Goal: Task Accomplishment & Management: Complete application form

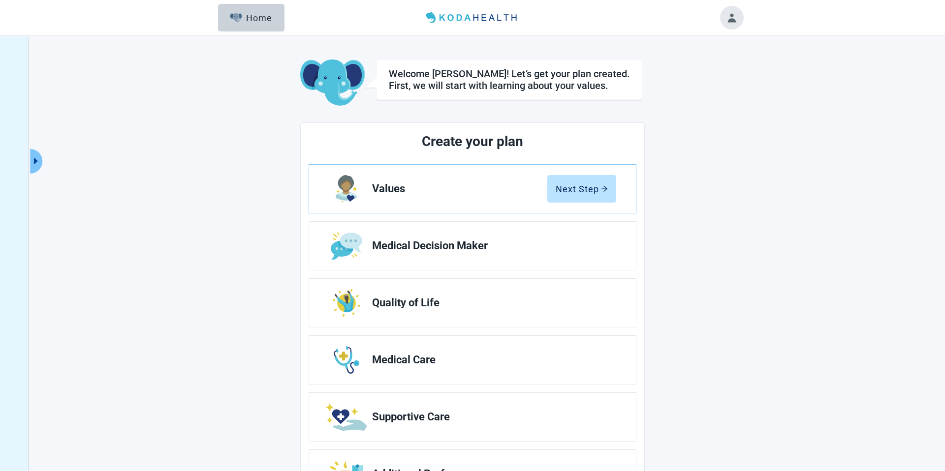
click at [667, 118] on main "Welcome Jerry! Let’s get your plan created. First, we will start with learning …" at bounding box center [472, 284] width 541 height 448
click at [166, 47] on div "Welcome Jerry! Let’s get your plan created. First, we will start with learning …" at bounding box center [472, 279] width 945 height 487
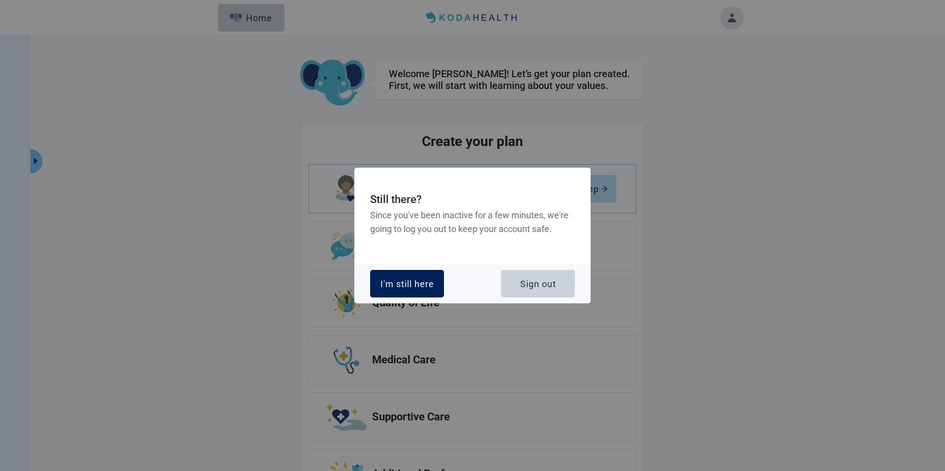
click at [385, 273] on button "I'm still here" at bounding box center [407, 284] width 74 height 28
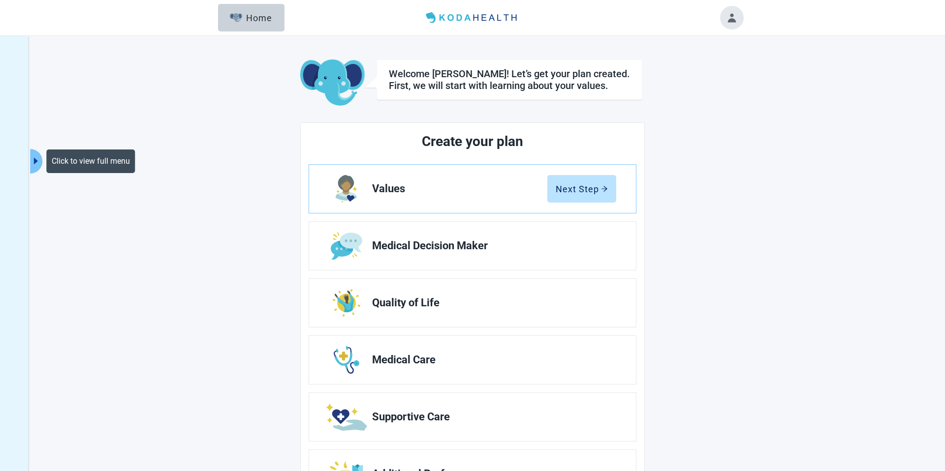
drag, startPoint x: 33, startPoint y: 160, endPoint x: 44, endPoint y: 161, distance: 10.4
click at [34, 160] on icon "caret-right" at bounding box center [36, 161] width 4 height 6
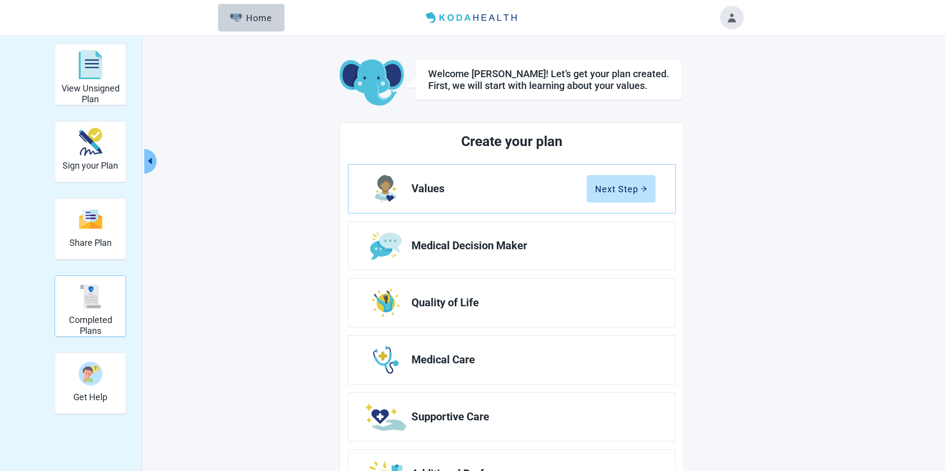
click at [95, 299] on img "Completed Plans" at bounding box center [91, 297] width 24 height 24
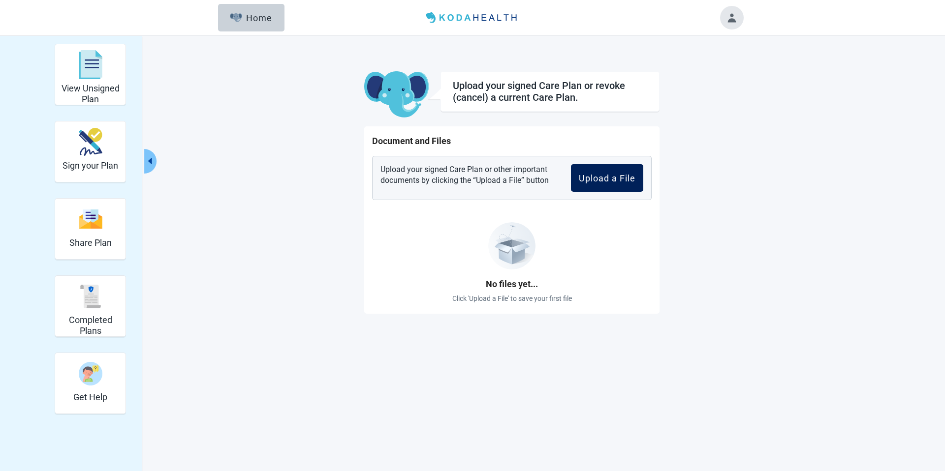
click at [599, 177] on div "Upload a File" at bounding box center [607, 178] width 57 height 10
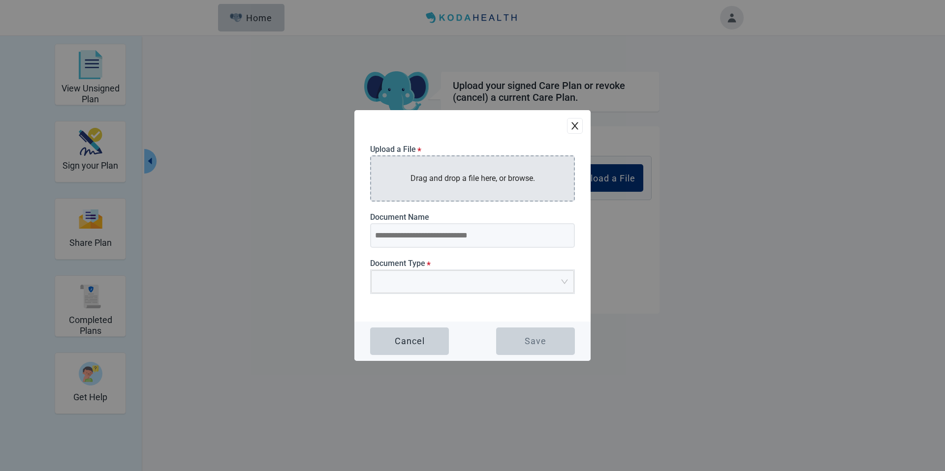
click at [500, 177] on p "Drag and drop a file here, or browse." at bounding box center [472, 178] width 124 height 12
type input "**********"
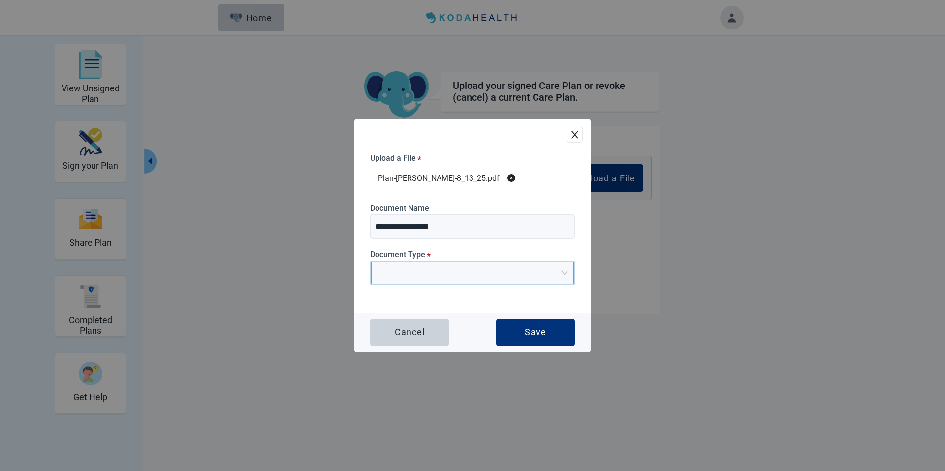
click at [440, 270] on input "Main content" at bounding box center [469, 269] width 184 height 15
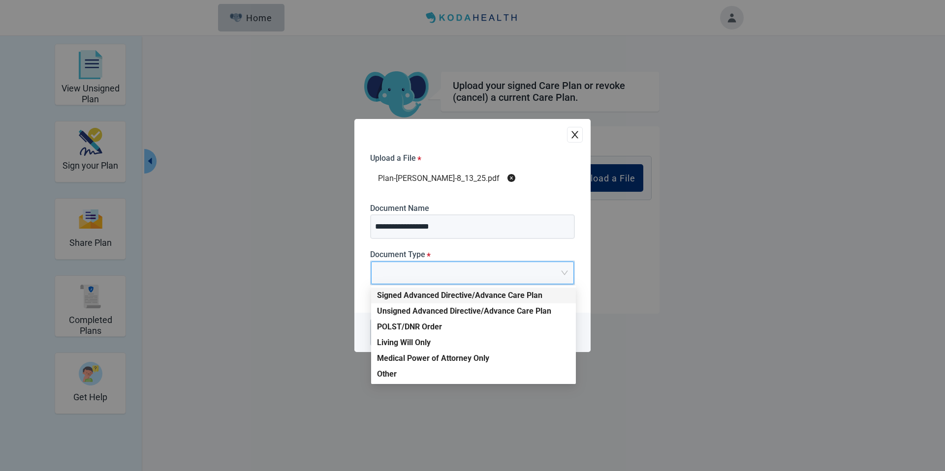
click at [432, 294] on div "Signed Advanced Directive/Advance Care Plan" at bounding box center [473, 295] width 193 height 11
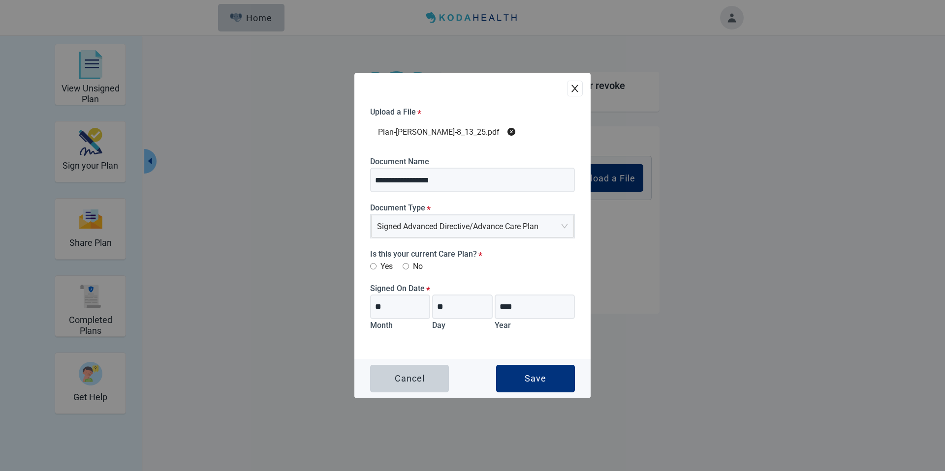
drag, startPoint x: 519, startPoint y: 378, endPoint x: 518, endPoint y: 358, distance: 20.2
click at [519, 377] on button "Save" at bounding box center [535, 379] width 79 height 28
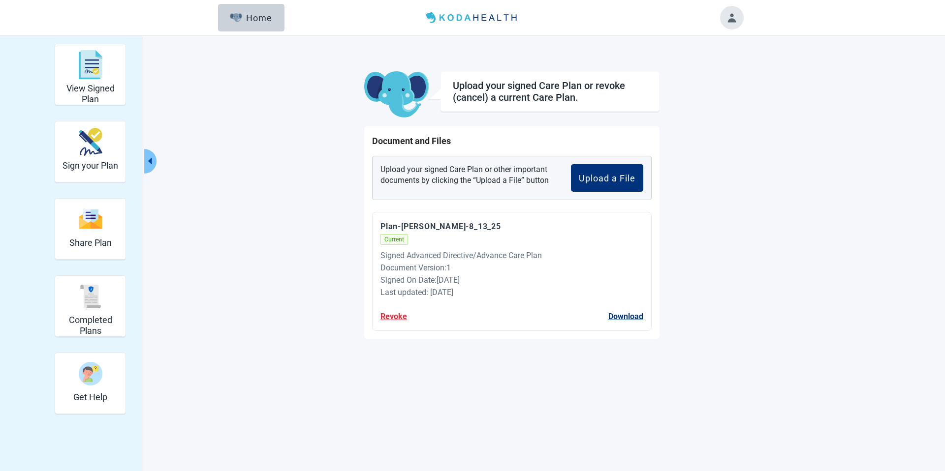
click at [395, 317] on button "Revoke" at bounding box center [393, 316] width 27 height 12
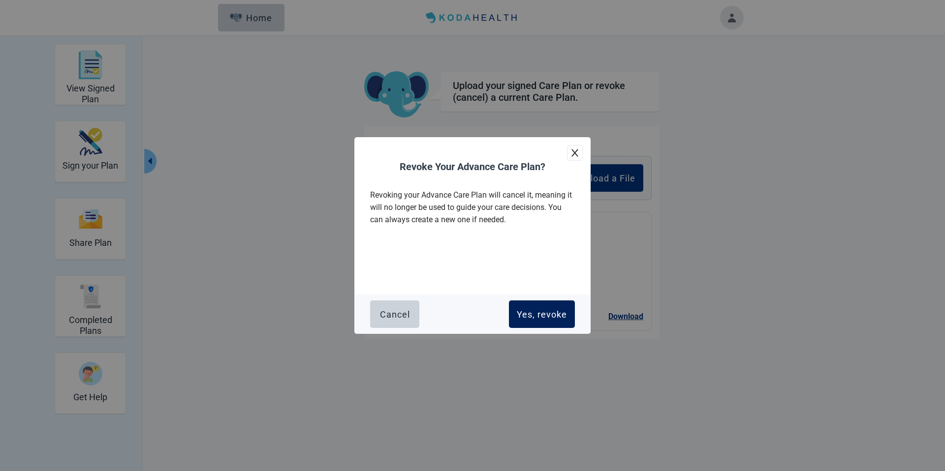
click at [546, 309] on div "Yes, revoke" at bounding box center [542, 314] width 50 height 10
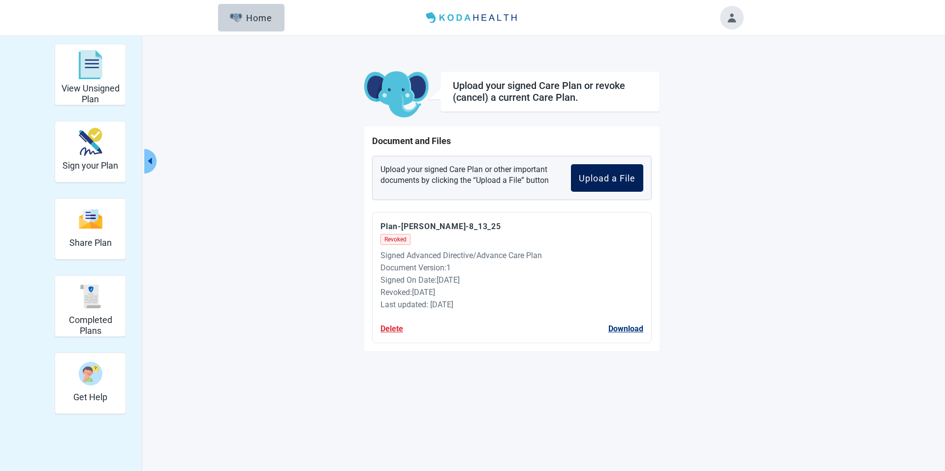
click at [589, 174] on div "Upload a File" at bounding box center [607, 178] width 57 height 10
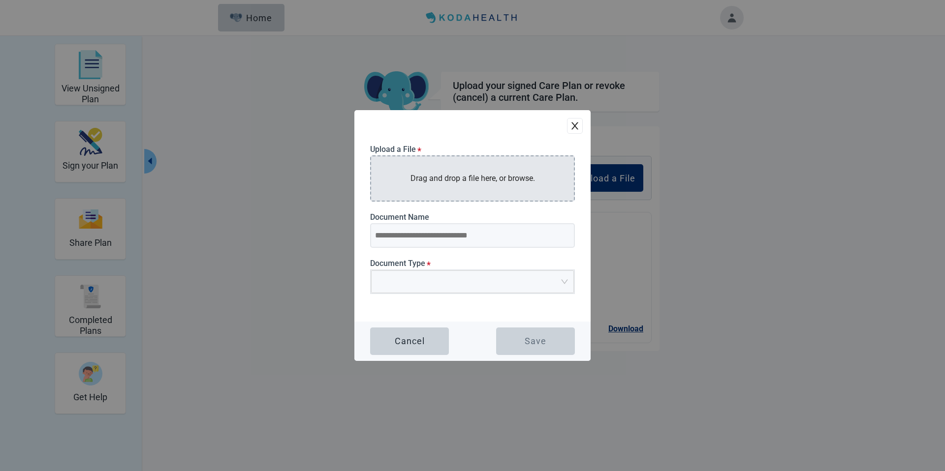
click at [456, 183] on p "Drag and drop a file here, or browse." at bounding box center [472, 178] width 124 height 12
type input "**********"
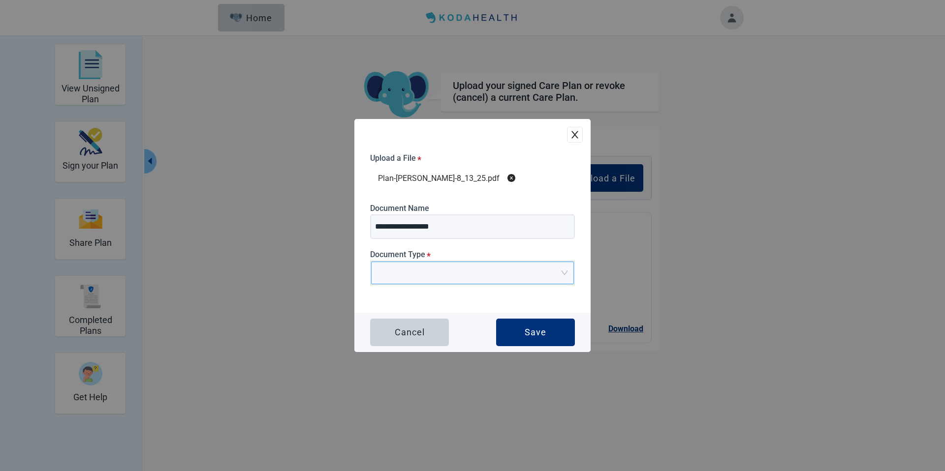
drag, startPoint x: 509, startPoint y: 282, endPoint x: 463, endPoint y: 281, distance: 45.8
click at [503, 281] on span "Main content" at bounding box center [469, 273] width 184 height 22
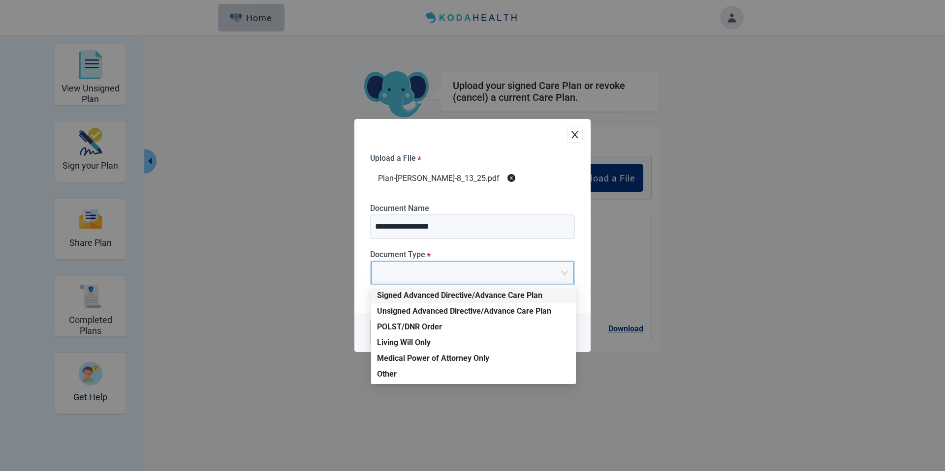
click at [422, 294] on div "Signed Advanced Directive/Advance Care Plan" at bounding box center [473, 295] width 193 height 11
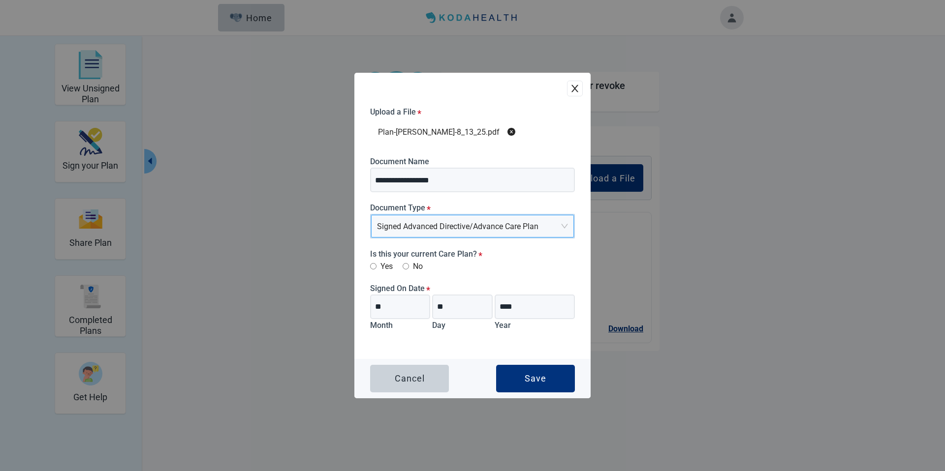
click at [375, 263] on label "Yes" at bounding box center [381, 266] width 23 height 12
drag, startPoint x: 521, startPoint y: 379, endPoint x: 514, endPoint y: 334, distance: 45.8
click at [521, 378] on button "Save" at bounding box center [535, 379] width 79 height 28
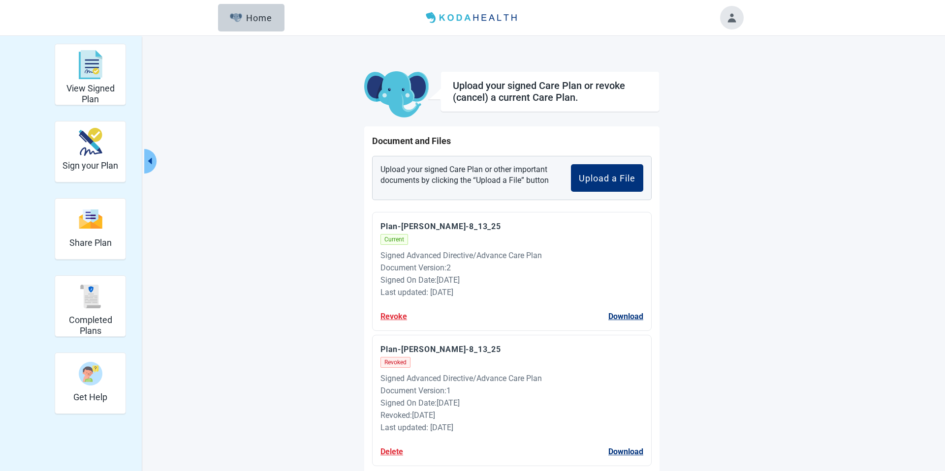
drag, startPoint x: 243, startPoint y: 13, endPoint x: 473, endPoint y: 48, distance: 233.3
click at [243, 14] on div "Home" at bounding box center [251, 18] width 42 height 10
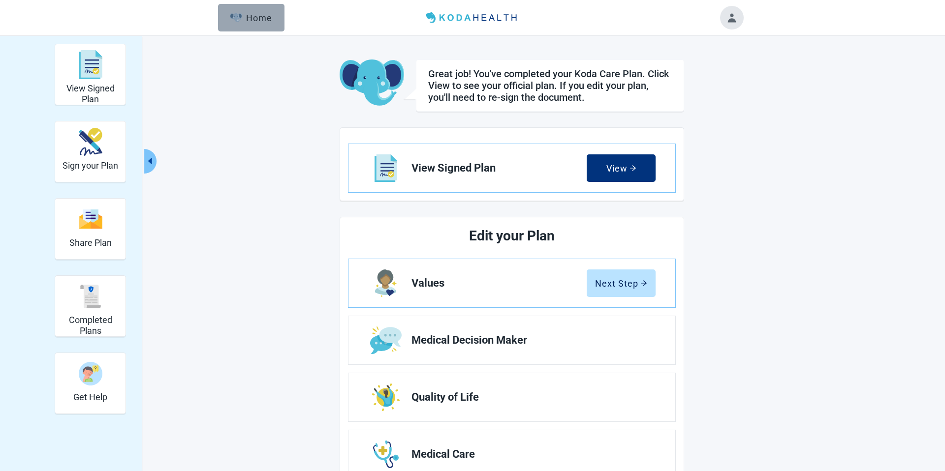
click at [256, 11] on button "Home" at bounding box center [251, 18] width 66 height 28
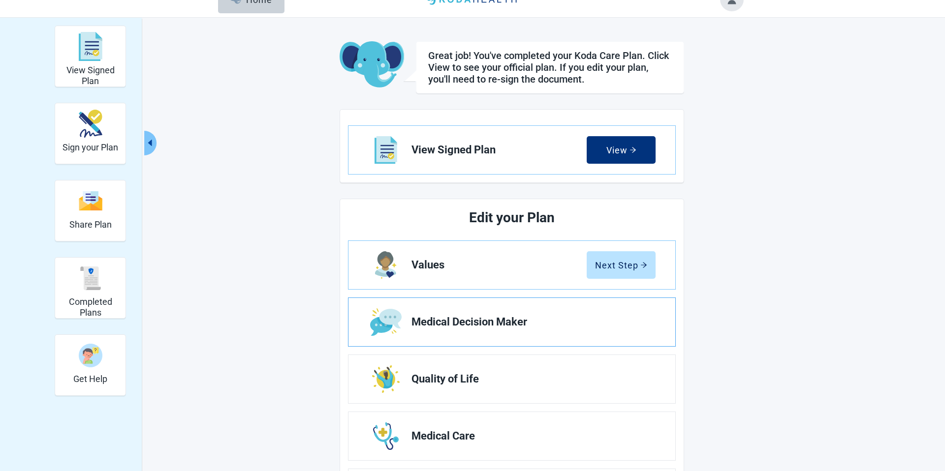
scroll to position [21, 0]
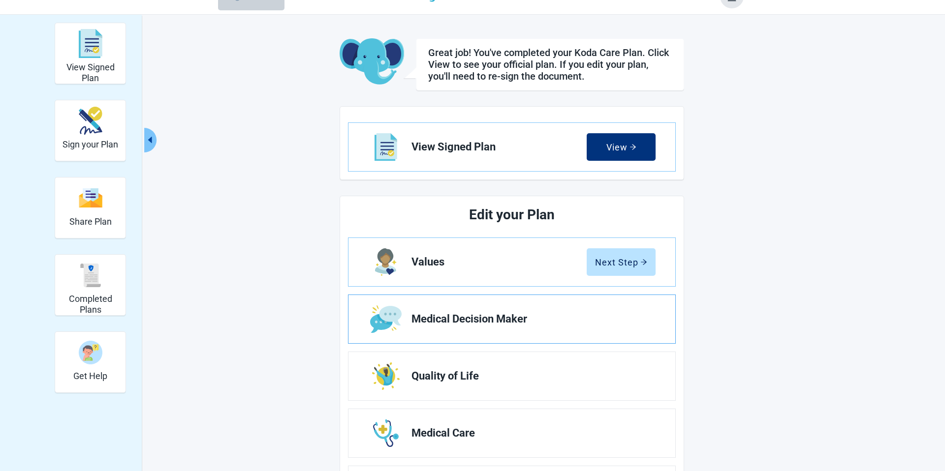
click at [486, 321] on span "Medical Decision Maker" at bounding box center [529, 319] width 236 height 12
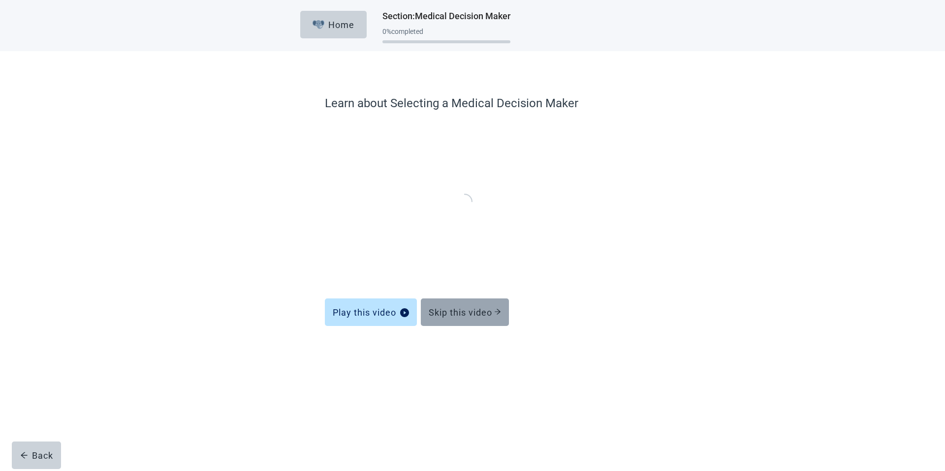
click at [466, 303] on button "Skip this video" at bounding box center [465, 313] width 88 height 28
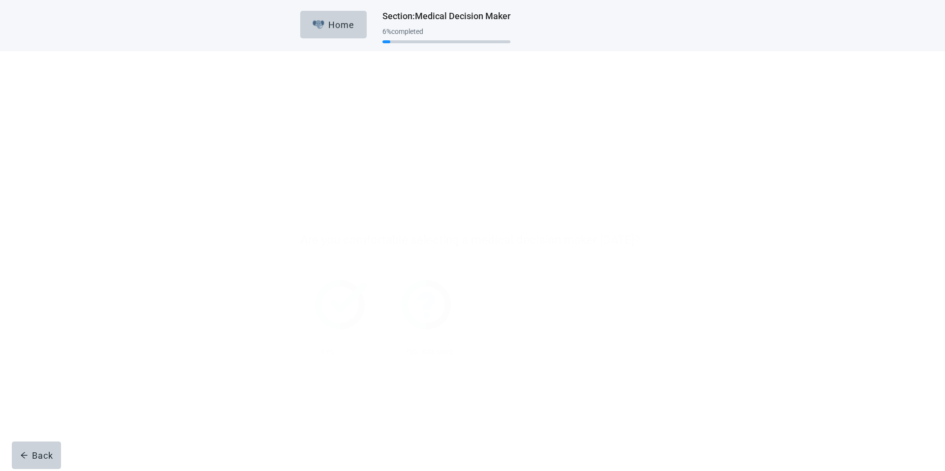
click at [348, 195] on img "Yes, checkbox, not checked" at bounding box center [341, 173] width 52 height 49
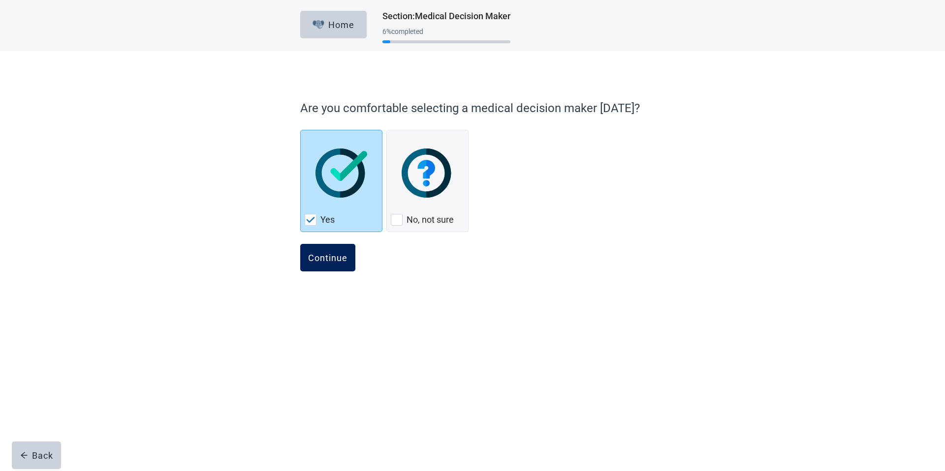
click at [336, 248] on button "Continue" at bounding box center [327, 258] width 55 height 28
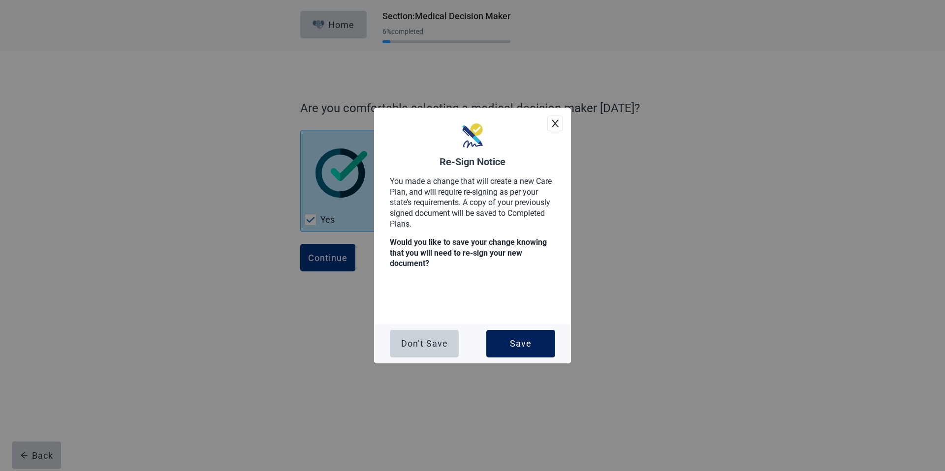
click at [507, 346] on button "Save" at bounding box center [520, 344] width 69 height 28
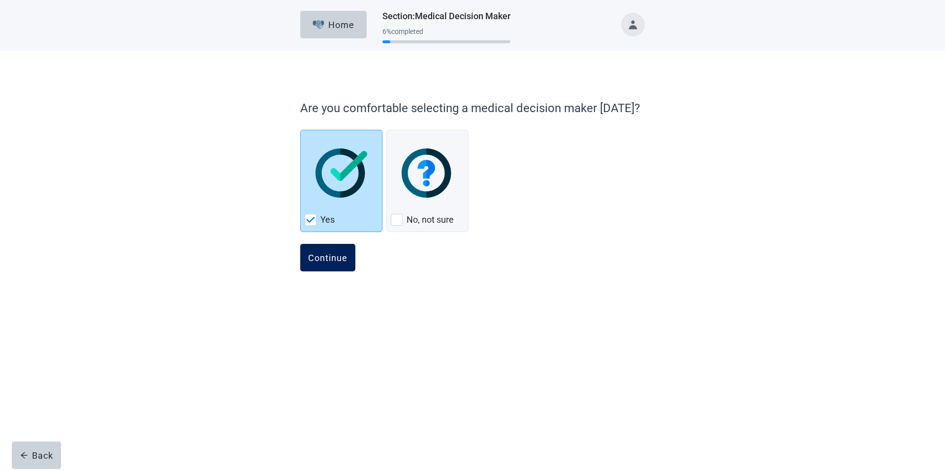
click at [342, 246] on button "Continue" at bounding box center [327, 258] width 55 height 28
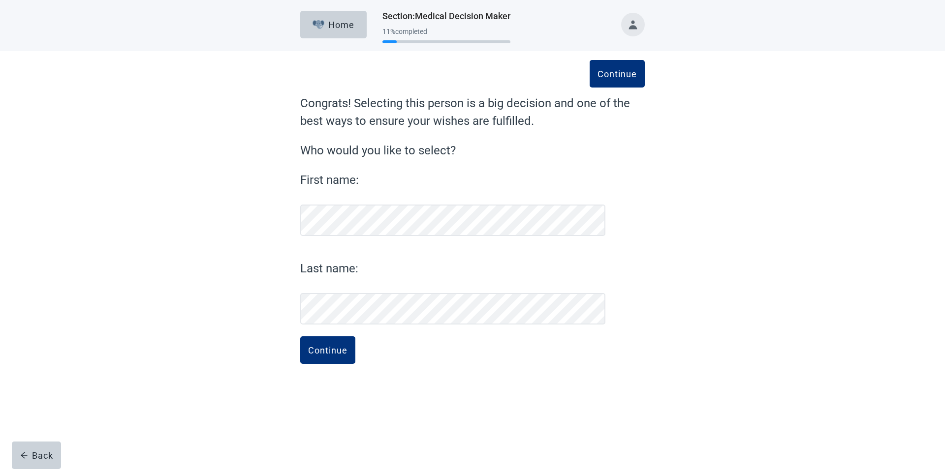
drag, startPoint x: 322, startPoint y: 351, endPoint x: 300, endPoint y: 325, distance: 33.8
click at [322, 351] on div "Continue" at bounding box center [327, 350] width 39 height 10
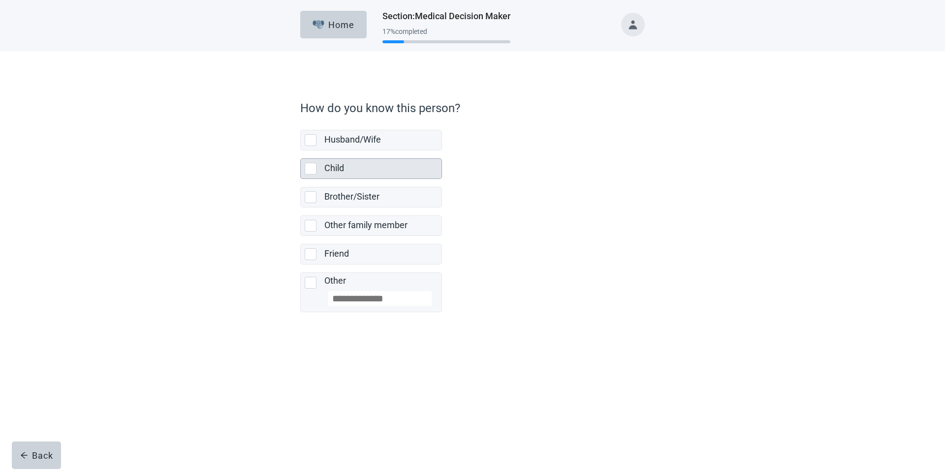
click at [342, 168] on label "Child" at bounding box center [334, 168] width 20 height 10
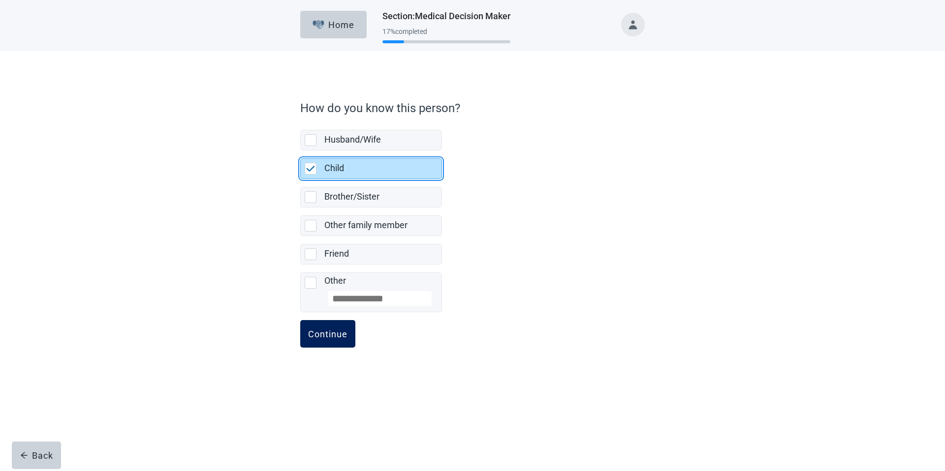
click at [328, 339] on button "Continue" at bounding box center [327, 334] width 55 height 28
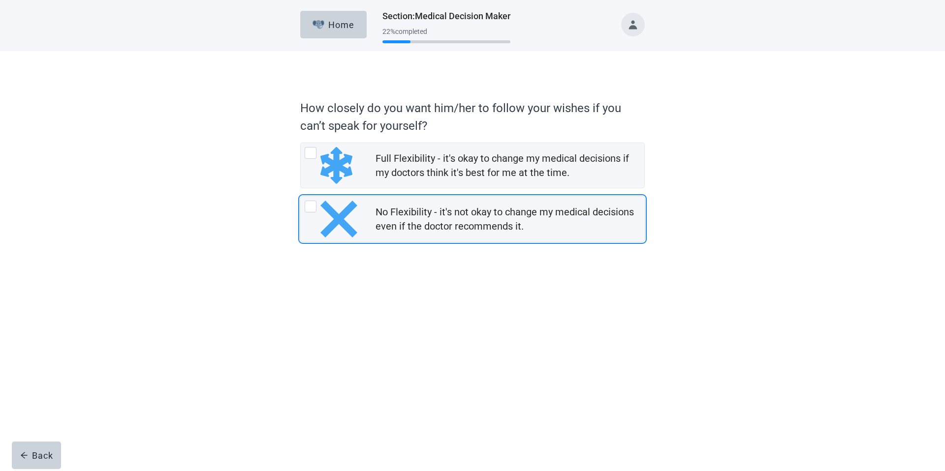
drag, startPoint x: 366, startPoint y: 221, endPoint x: 356, endPoint y: 249, distance: 30.3
click at [366, 221] on div "No Flexibility - it's not okay to change my medical decisions even if the docto…" at bounding box center [472, 219] width 343 height 45
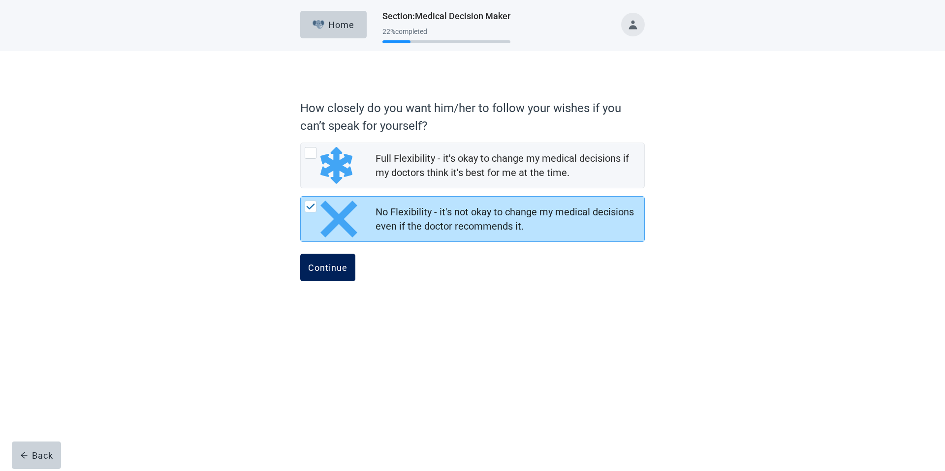
click at [341, 270] on div "Continue" at bounding box center [327, 268] width 39 height 10
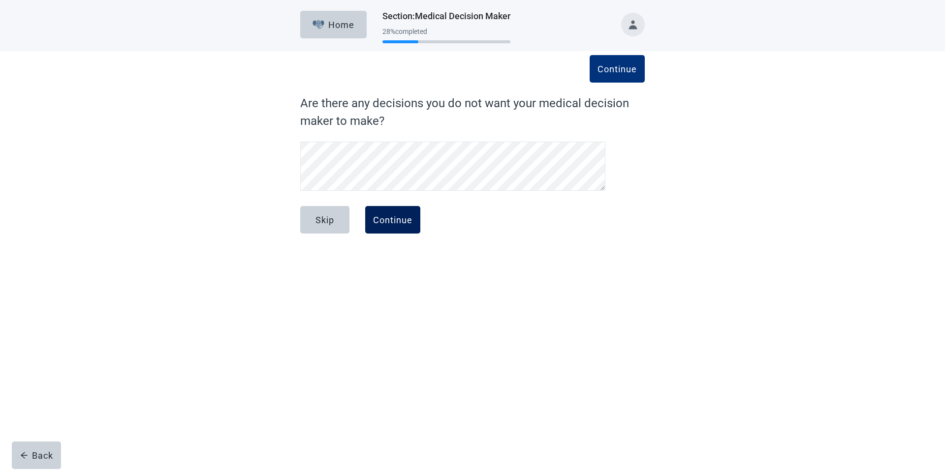
click at [382, 217] on div "Continue" at bounding box center [392, 220] width 39 height 10
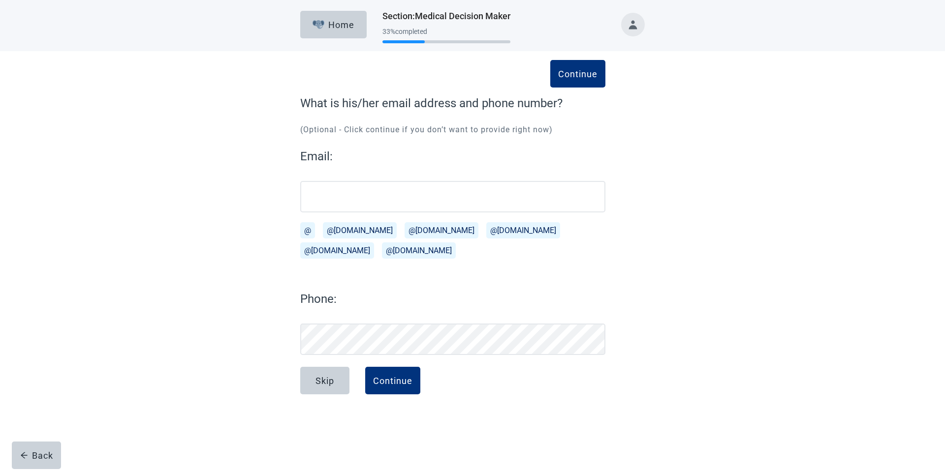
drag, startPoint x: 395, startPoint y: 376, endPoint x: 421, endPoint y: 361, distance: 30.0
click at [396, 376] on div "Continue" at bounding box center [392, 381] width 39 height 10
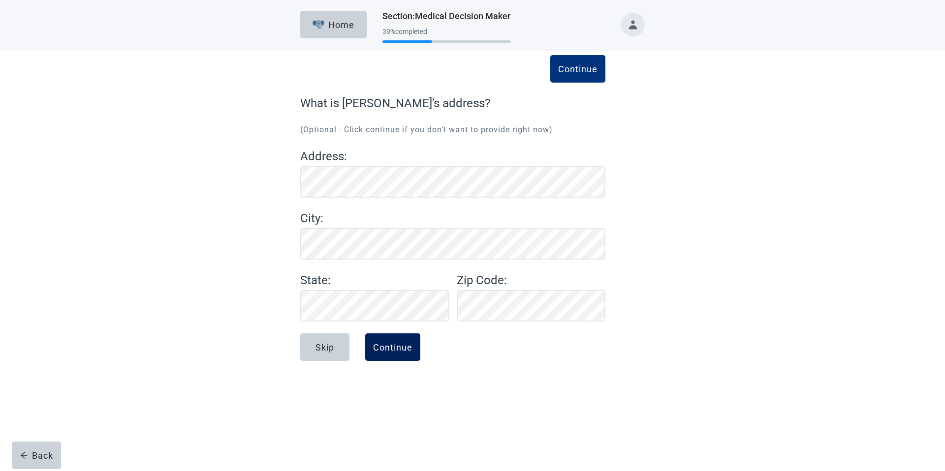
click at [409, 351] on div "Continue" at bounding box center [392, 347] width 39 height 10
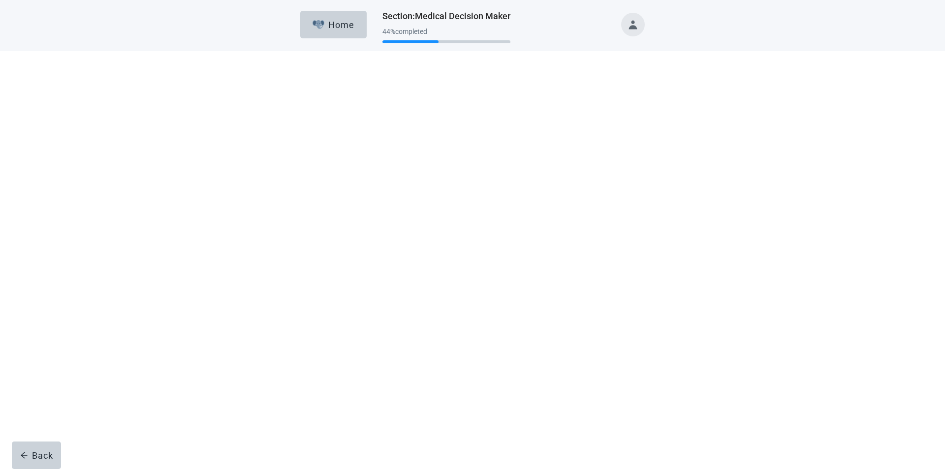
click at [406, 214] on img "No, checkbox, not checked" at bounding box center [427, 214] width 52 height 49
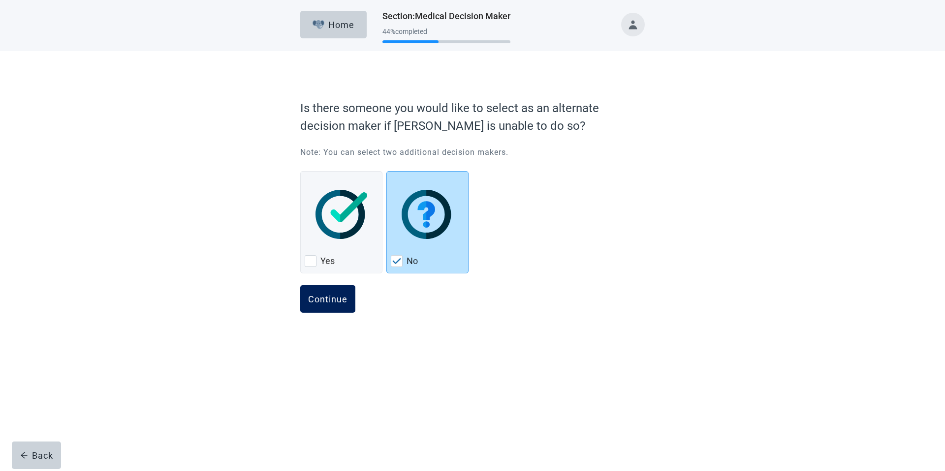
click at [338, 290] on button "Continue" at bounding box center [327, 299] width 55 height 28
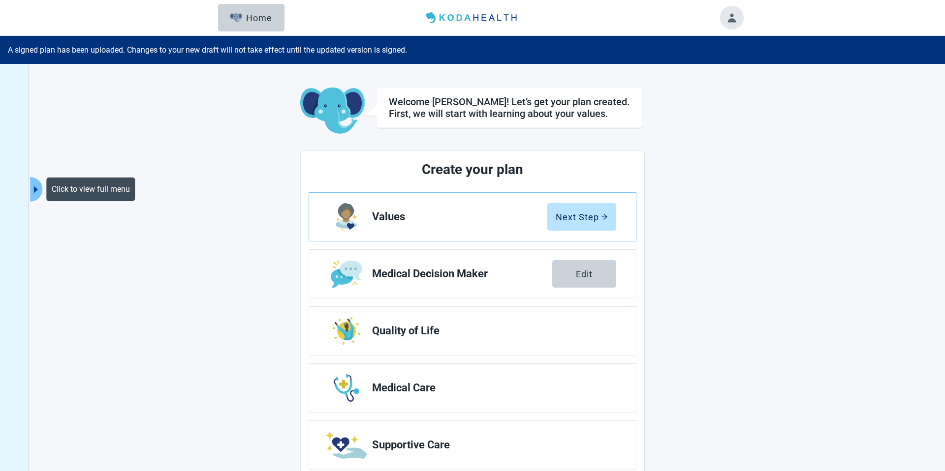
click at [38, 185] on icon "caret-right" at bounding box center [35, 189] width 9 height 9
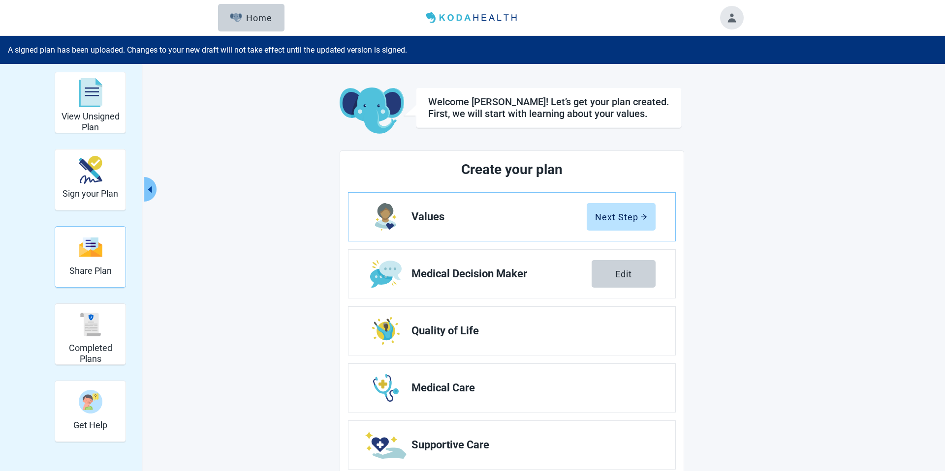
click at [77, 267] on h2 "Share Plan" at bounding box center [90, 271] width 42 height 11
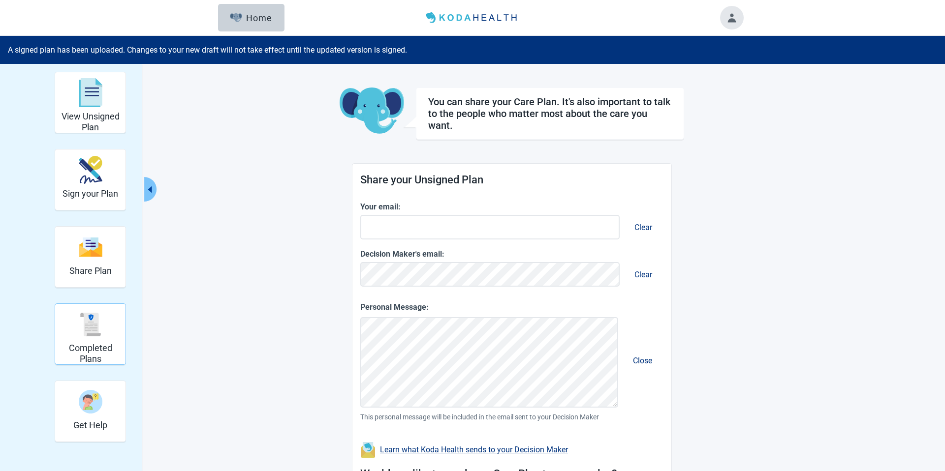
click at [106, 336] on div "Completed Plans" at bounding box center [90, 324] width 62 height 37
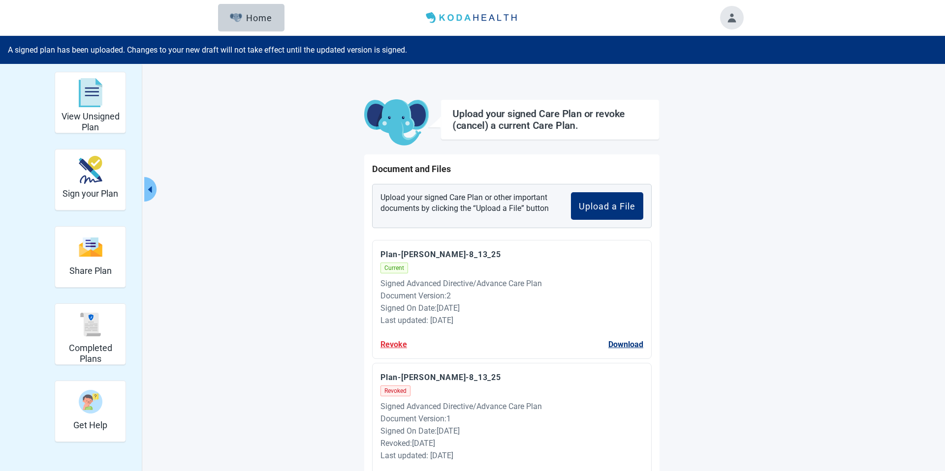
click at [397, 345] on button "Revoke" at bounding box center [393, 344] width 27 height 12
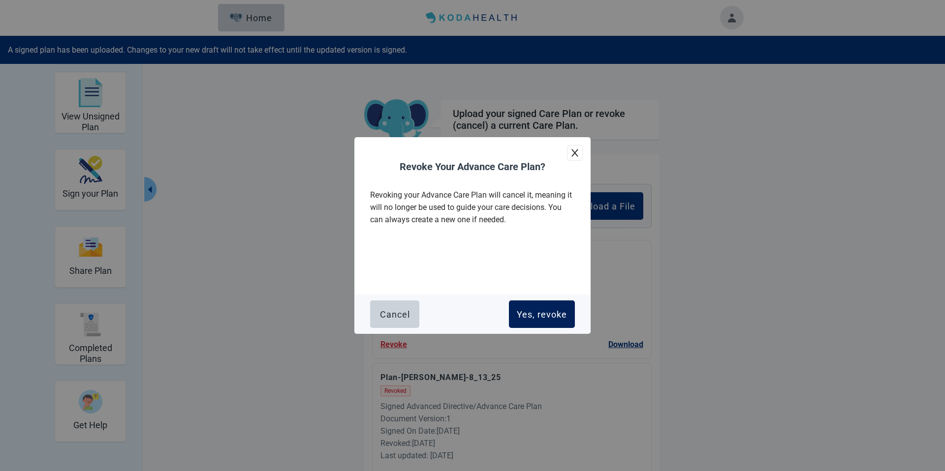
click at [541, 308] on button "Yes, revoke" at bounding box center [542, 315] width 66 height 28
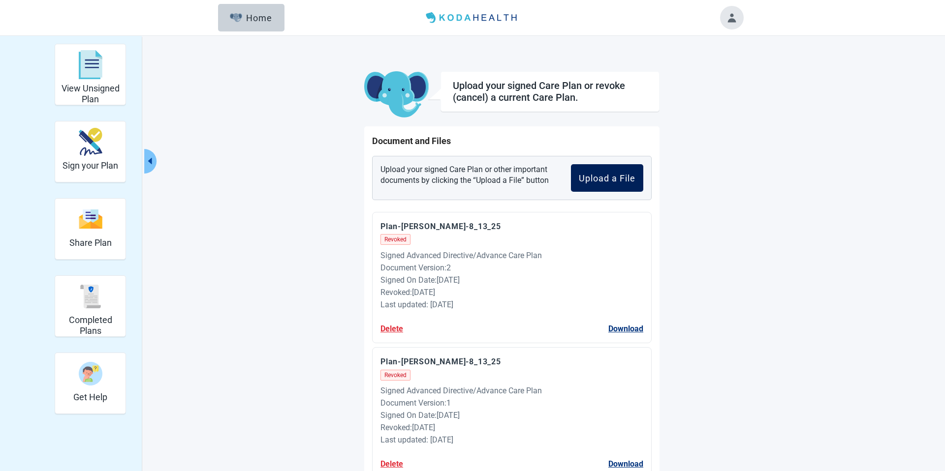
click at [617, 185] on button "Upload a File" at bounding box center [607, 178] width 72 height 28
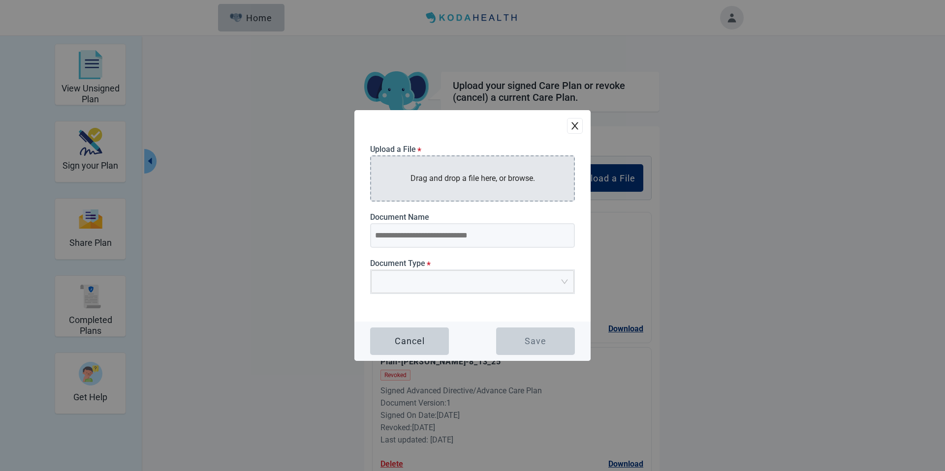
click at [489, 183] on p "Drag and drop a file here, or browse." at bounding box center [472, 178] width 124 height 12
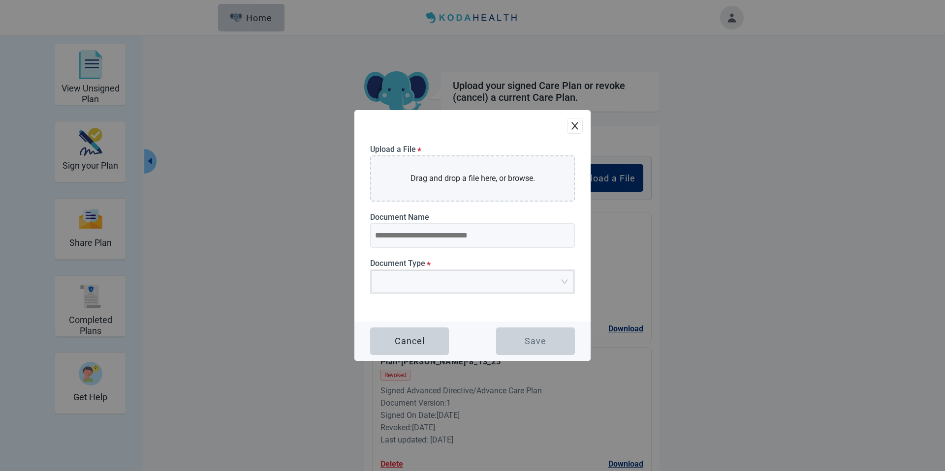
type input "**********"
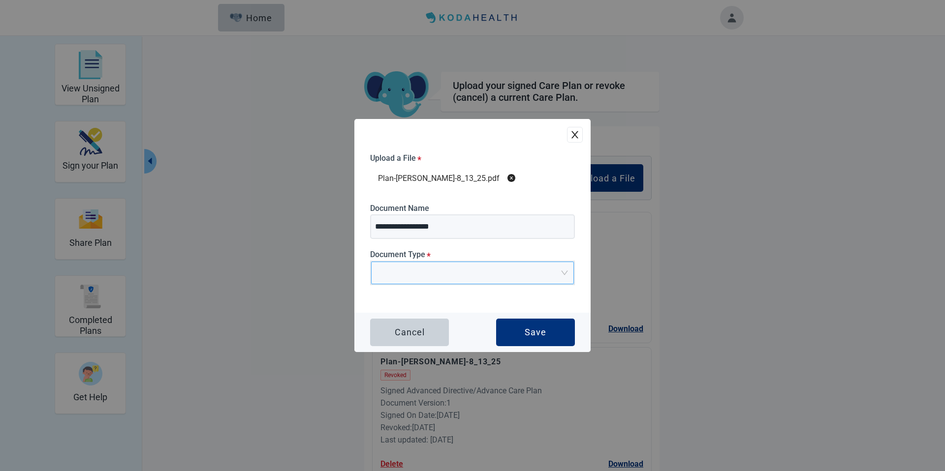
click at [479, 276] on input "Main content" at bounding box center [469, 269] width 184 height 15
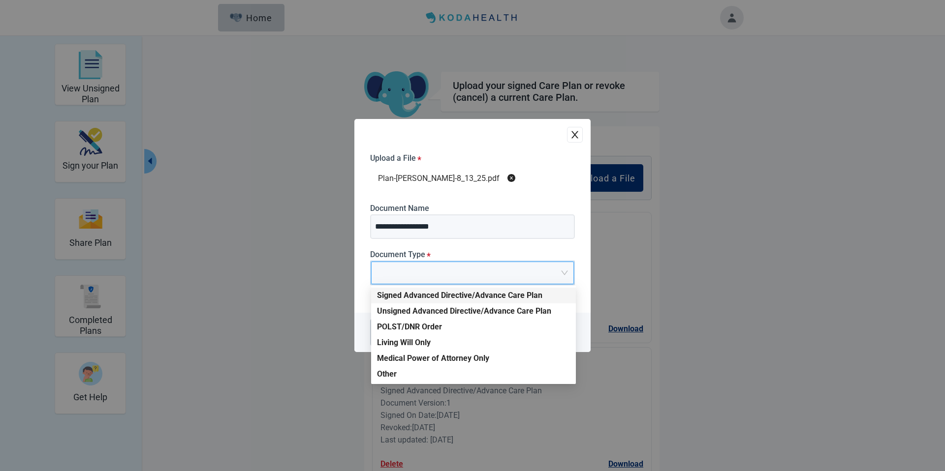
click at [456, 296] on div "Signed Advanced Directive/Advance Care Plan" at bounding box center [473, 295] width 193 height 11
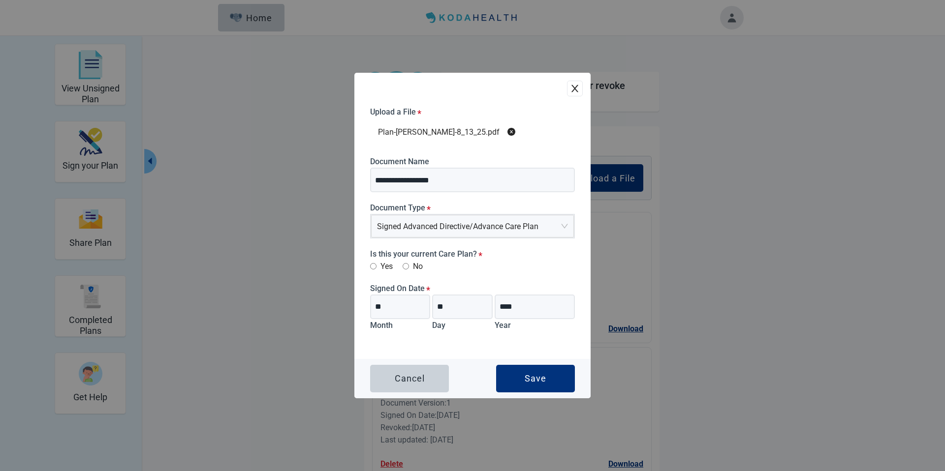
click at [375, 262] on label "Yes" at bounding box center [381, 266] width 23 height 12
drag, startPoint x: 519, startPoint y: 377, endPoint x: 514, endPoint y: 329, distance: 48.5
click at [520, 376] on button "Save" at bounding box center [535, 379] width 79 height 28
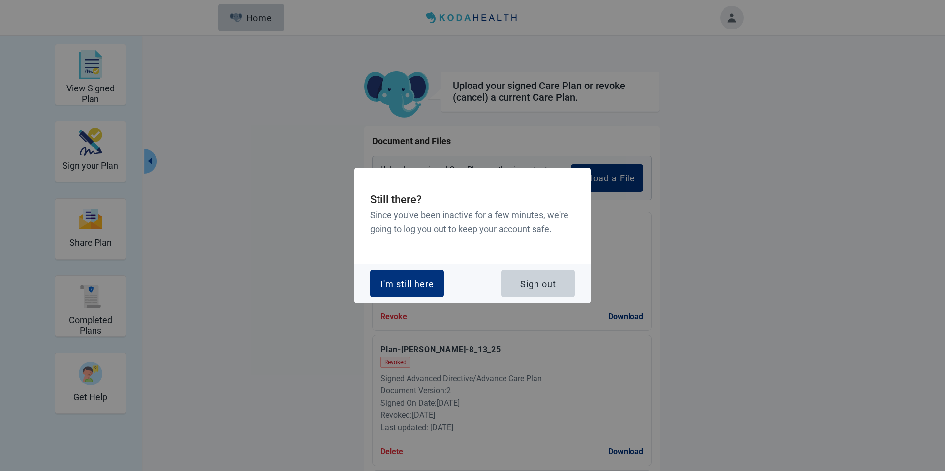
click at [392, 284] on div "I'm still here" at bounding box center [407, 284] width 54 height 10
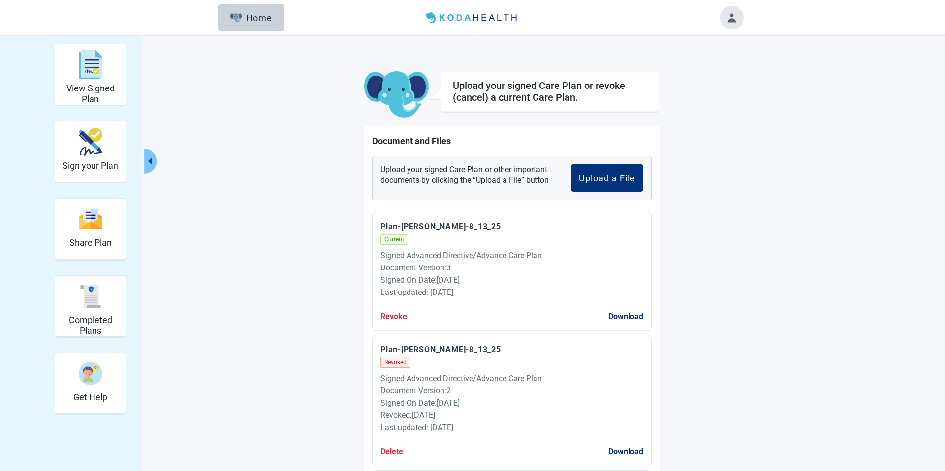
click at [249, 30] on button "Home" at bounding box center [251, 18] width 66 height 28
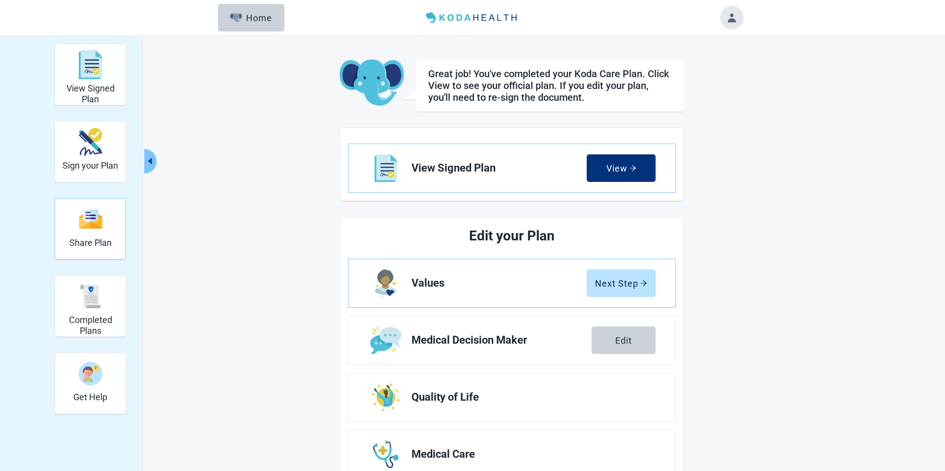
drag, startPoint x: 78, startPoint y: 284, endPoint x: 118, endPoint y: 259, distance: 46.4
click at [79, 284] on div "Completed Plans" at bounding box center [90, 296] width 62 height 37
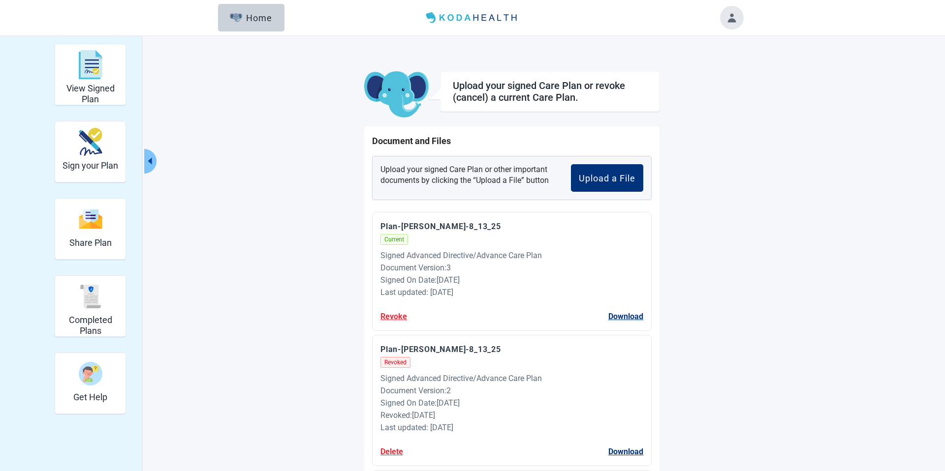
click at [272, 28] on button "Home" at bounding box center [251, 18] width 66 height 28
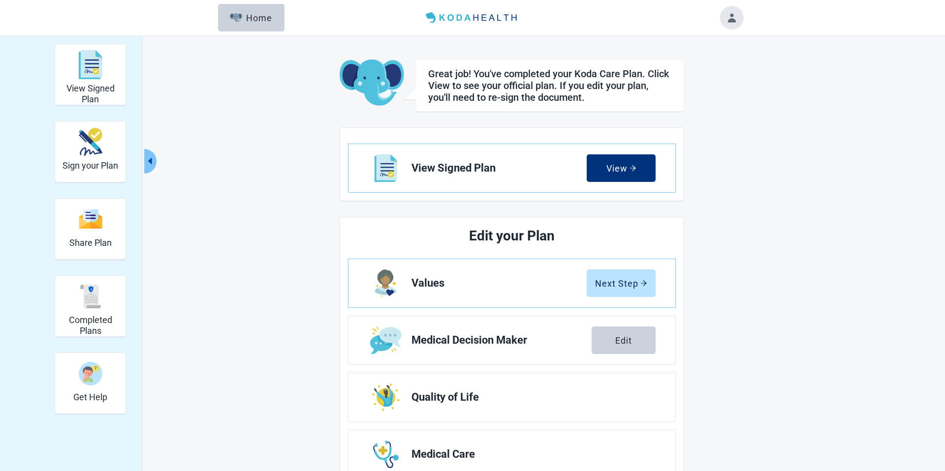
drag, startPoint x: 288, startPoint y: 88, endPoint x: 305, endPoint y: 90, distance: 17.3
click at [289, 88] on main "Great job! You've completed your Koda Care Plan. Click View to see your officia…" at bounding box center [511, 331] width 462 height 542
click at [281, 109] on main "Great job! You've completed your Koda Care Plan. Click View to see your officia…" at bounding box center [511, 331] width 462 height 542
click at [779, 138] on div "View Signed Plan Sign your Plan Share Plan Completed Plans Get Help Great job! …" at bounding box center [472, 326] width 945 height 581
drag, startPoint x: 106, startPoint y: 313, endPoint x: 145, endPoint y: 307, distance: 39.3
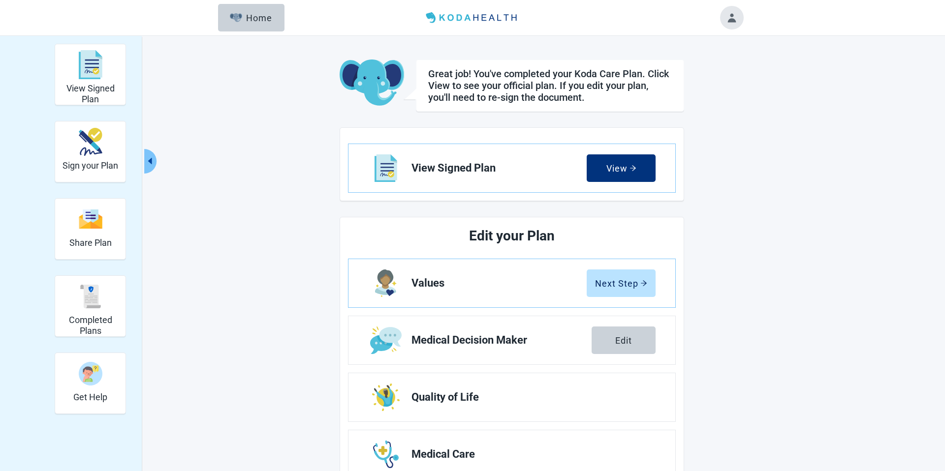
click at [106, 314] on div "Completed Plans" at bounding box center [90, 296] width 62 height 37
